Goal: Transaction & Acquisition: Purchase product/service

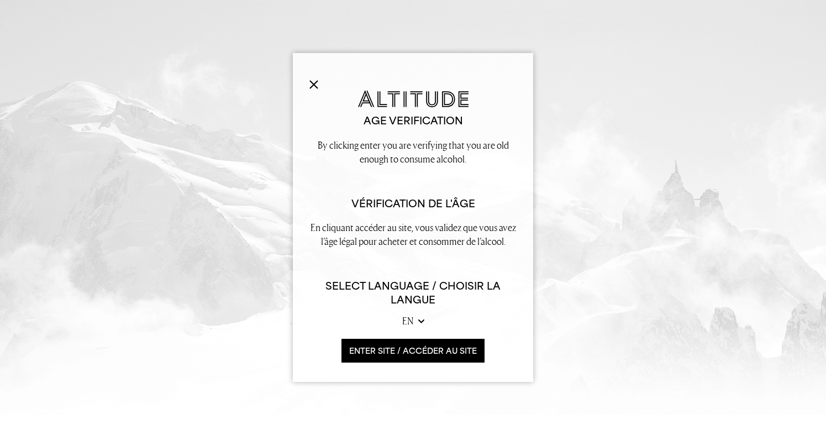
click at [382, 350] on button "ENTER SITE / accéder au site" at bounding box center [412, 351] width 143 height 24
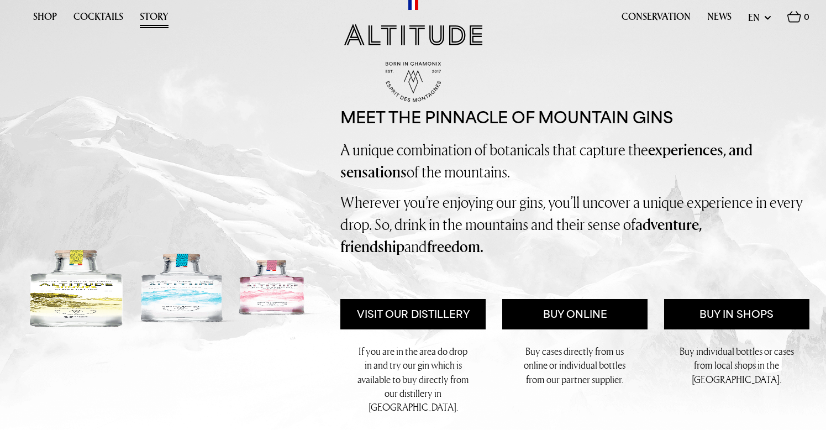
click at [155, 19] on link "Story" at bounding box center [154, 19] width 29 height 17
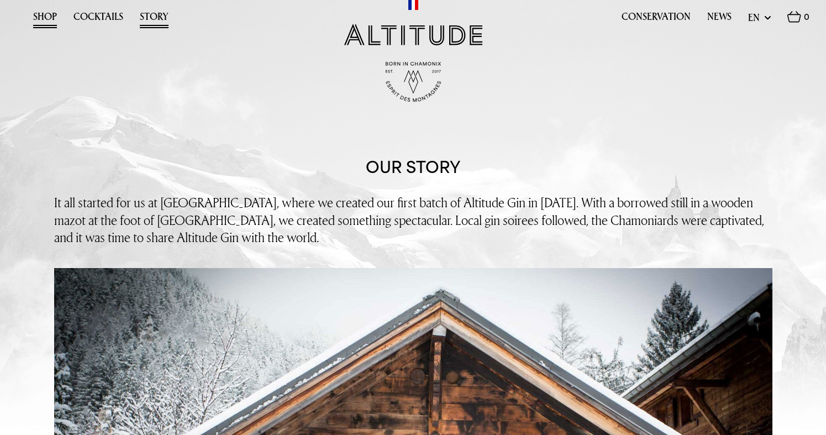
click at [36, 11] on link "Shop" at bounding box center [45, 19] width 24 height 17
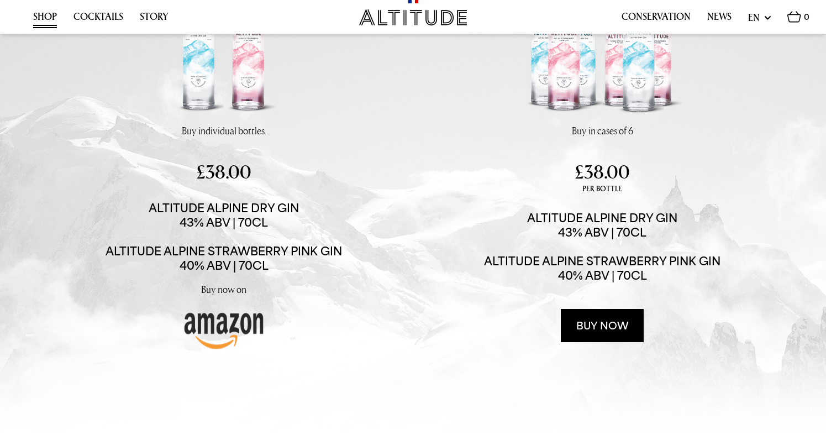
scroll to position [166, 0]
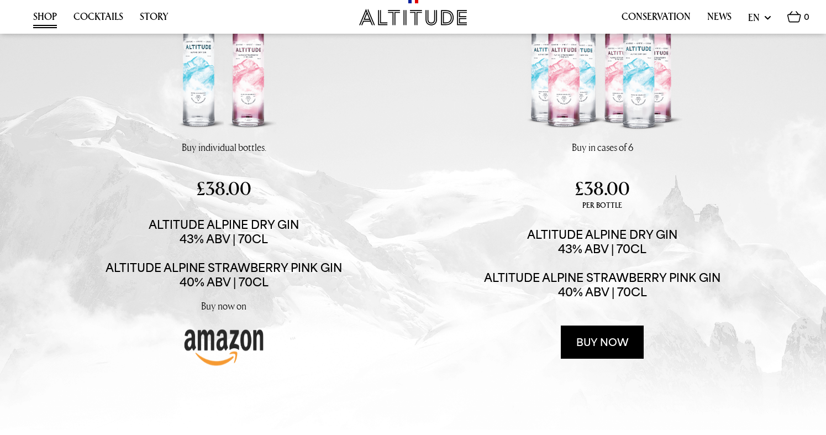
click at [218, 344] on img at bounding box center [223, 345] width 83 height 44
click at [605, 336] on link "Buy now" at bounding box center [602, 341] width 83 height 33
